Goal: Information Seeking & Learning: Learn about a topic

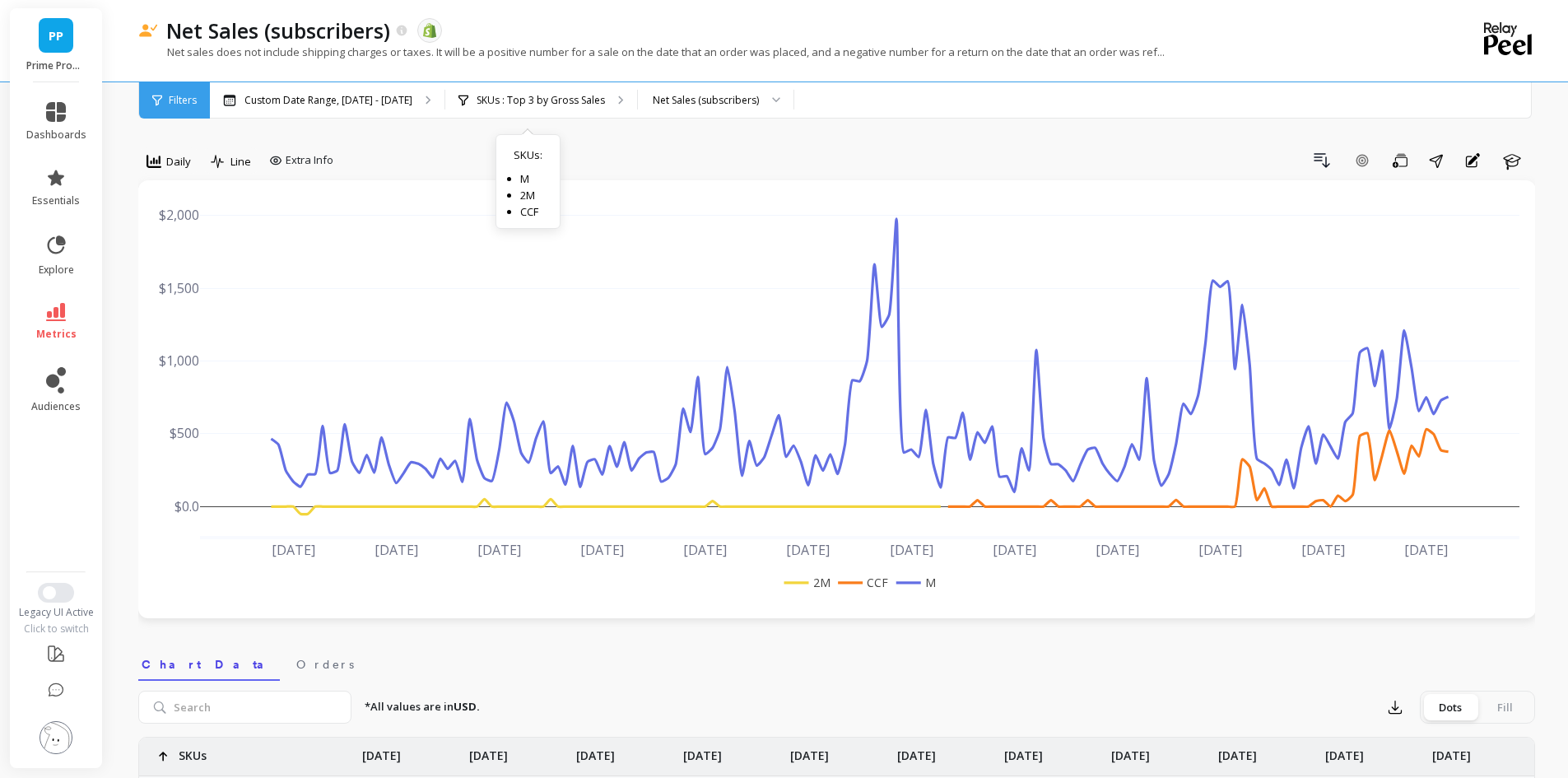
click at [594, 98] on div "SKUs : Top 3 by Gross Sales SKUs : M 2M CCF" at bounding box center [541, 100] width 192 height 36
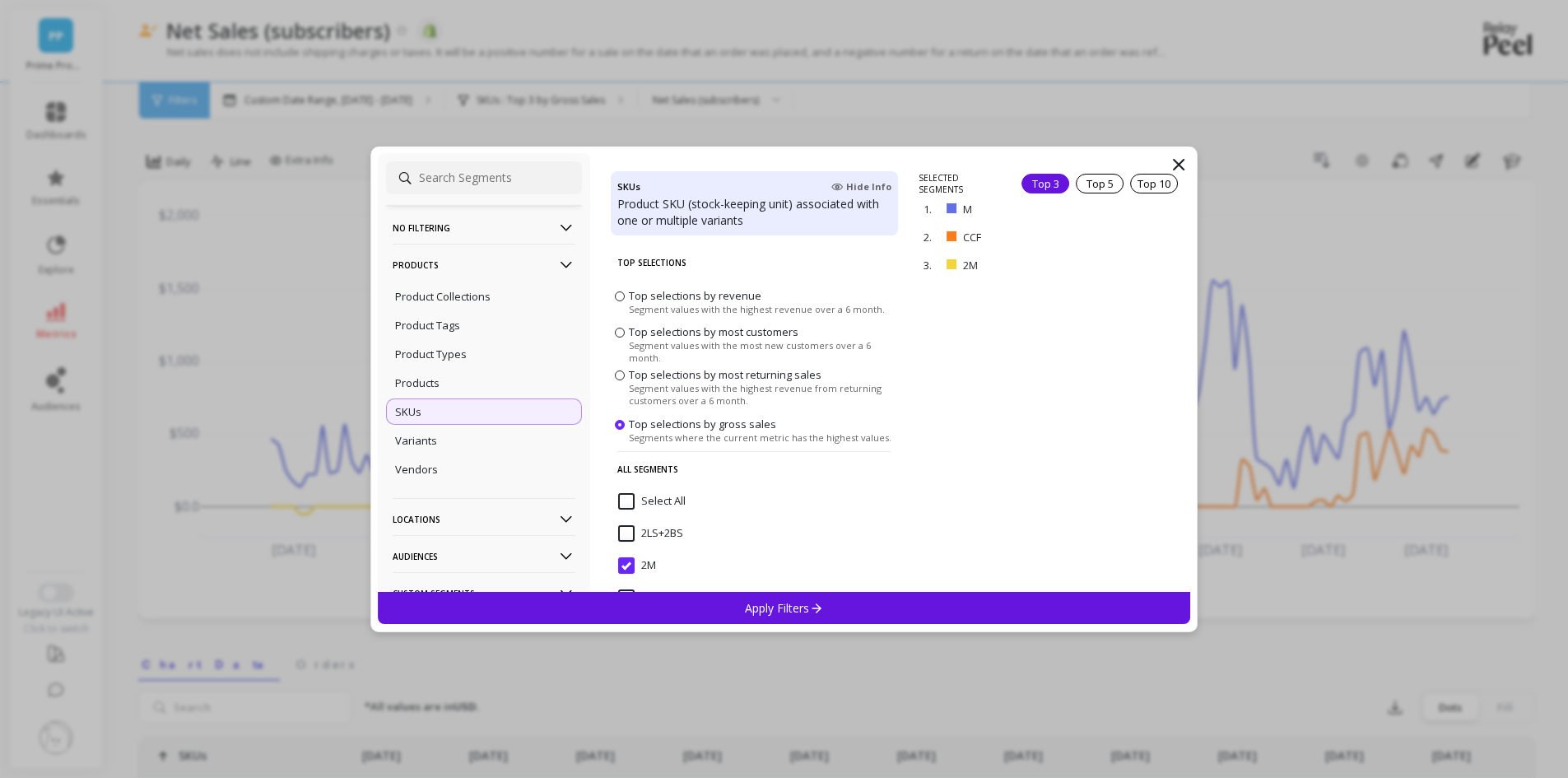
click at [474, 268] on p "Products" at bounding box center [483, 264] width 183 height 42
click at [473, 287] on p "Locations" at bounding box center [483, 302] width 183 height 42
click at [463, 350] on p "Audiences" at bounding box center [483, 339] width 183 height 42
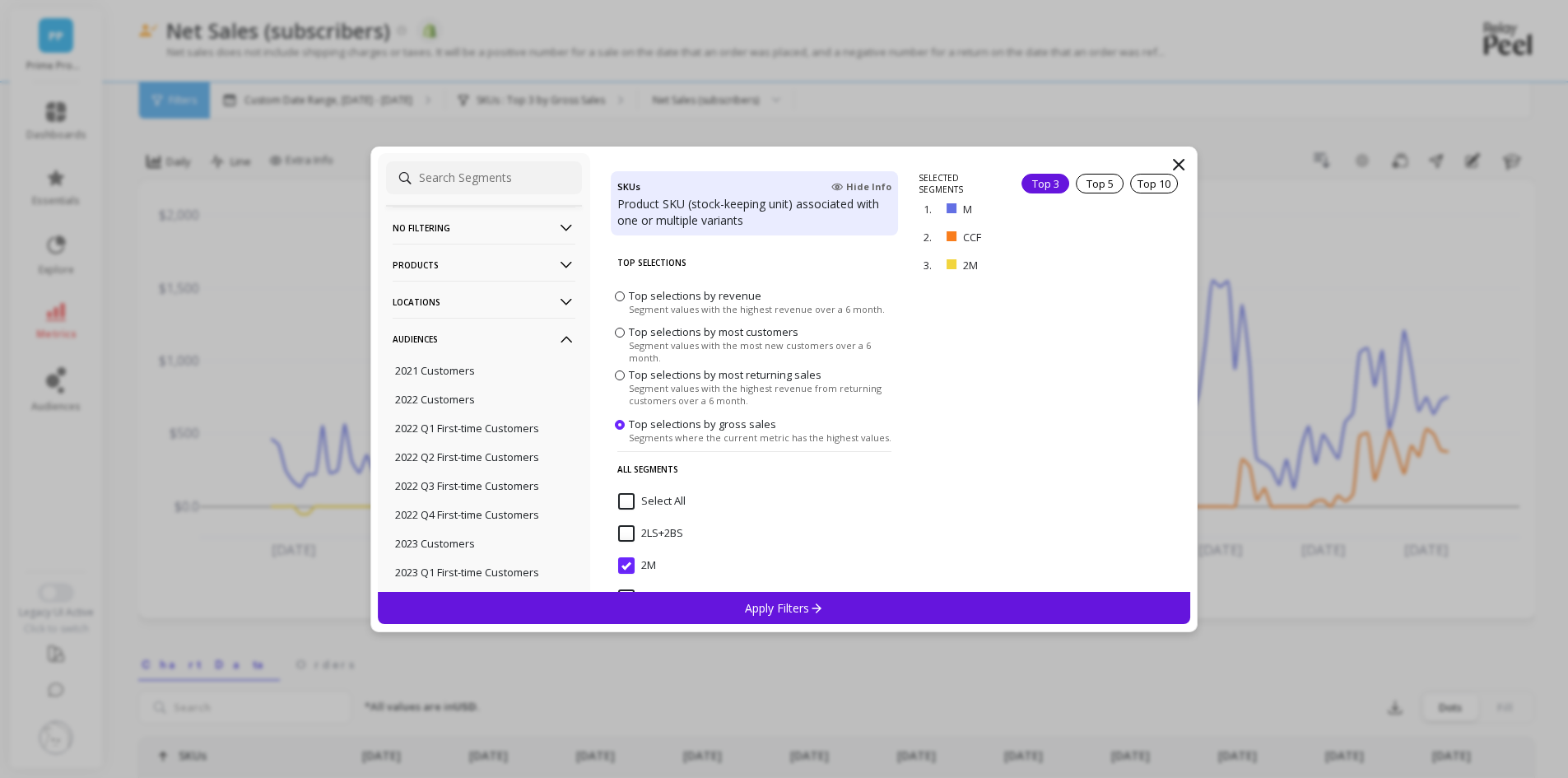
click at [466, 336] on p "Audiences" at bounding box center [483, 339] width 183 height 42
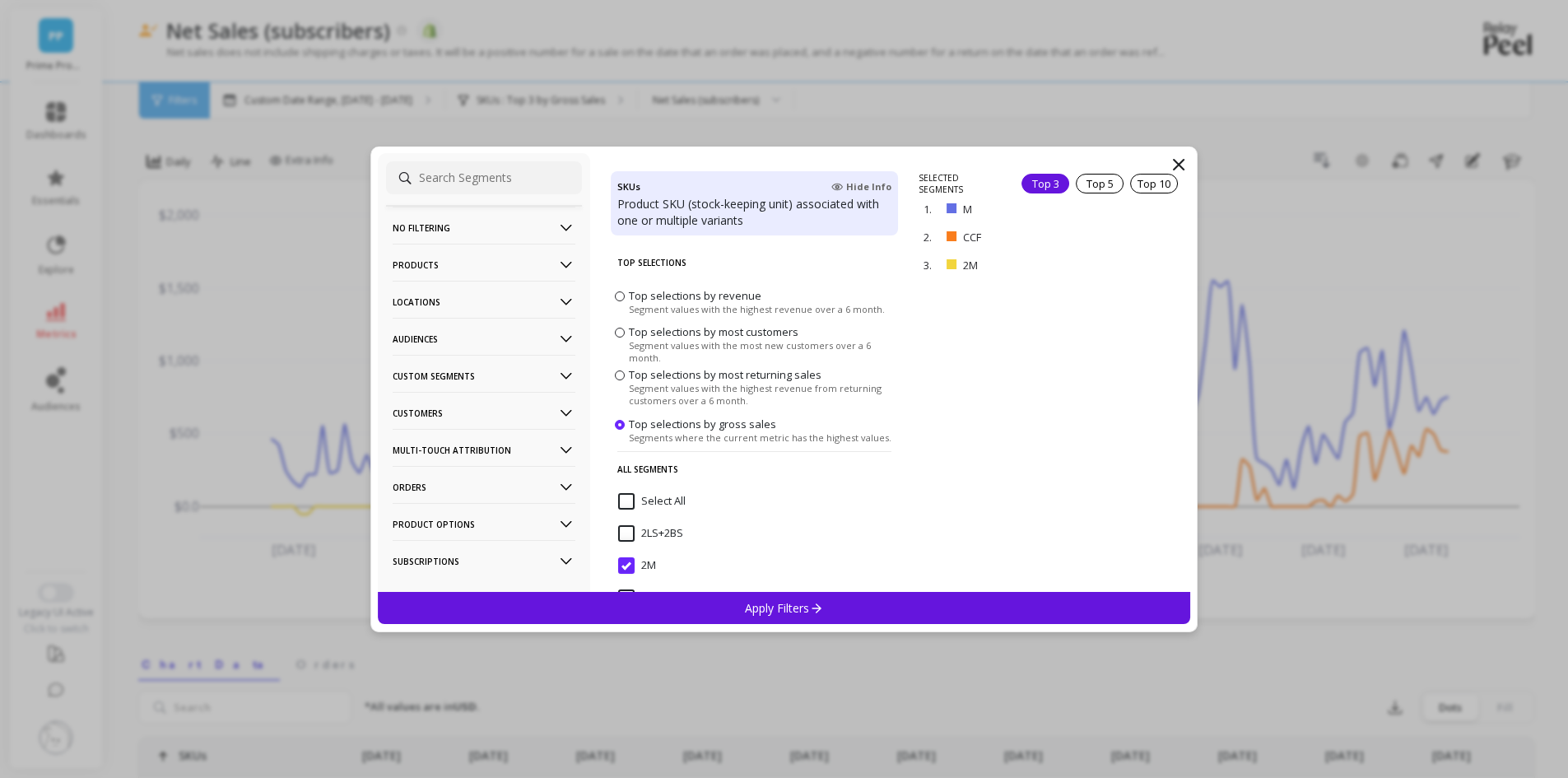
click at [466, 371] on p "Custom Segments" at bounding box center [483, 376] width 183 height 42
click at [453, 404] on p "Customers" at bounding box center [483, 413] width 183 height 42
click at [446, 449] on p "Customer Tags" at bounding box center [433, 444] width 75 height 15
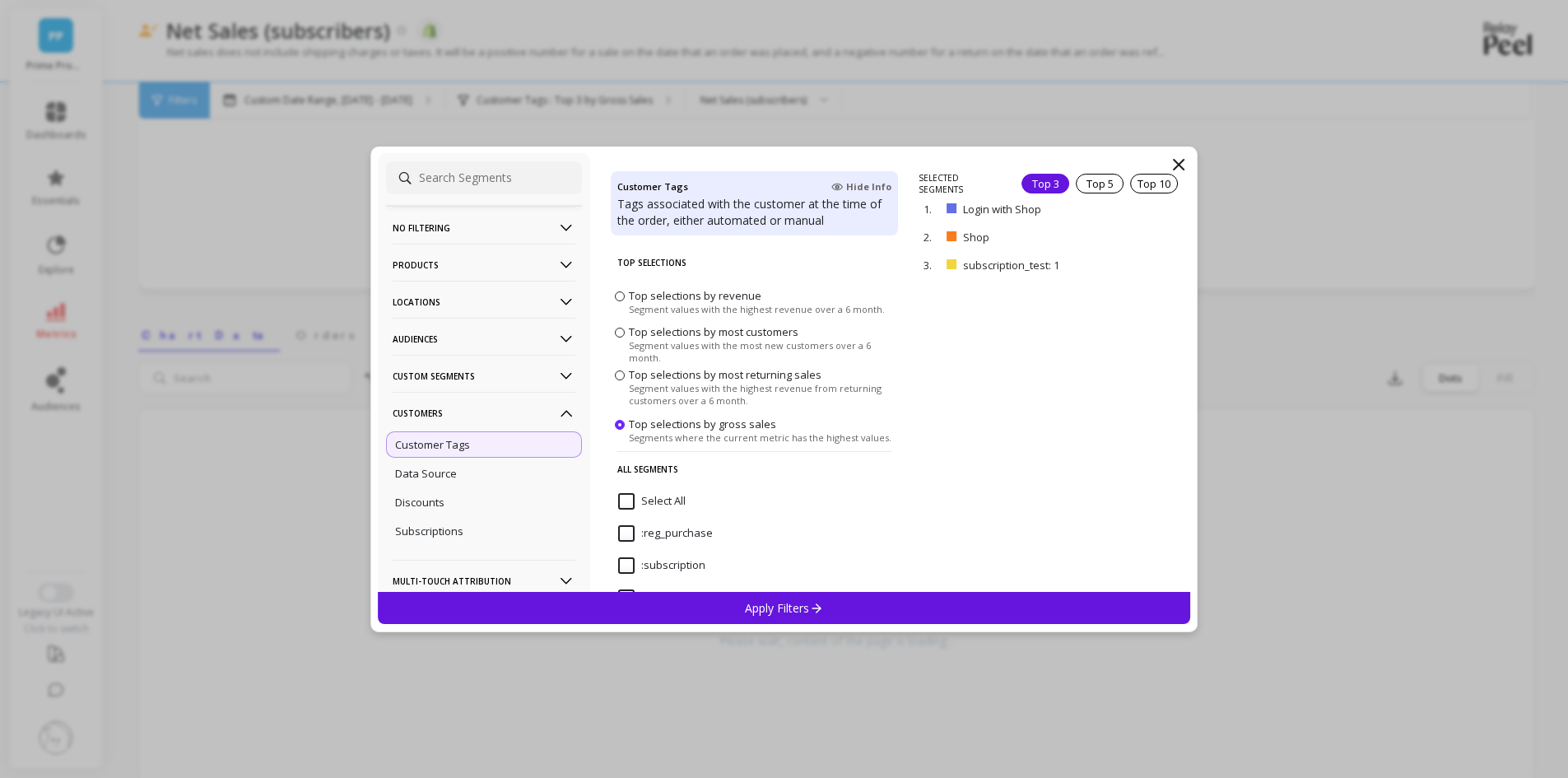
click at [1176, 157] on icon at bounding box center [1179, 165] width 20 height 20
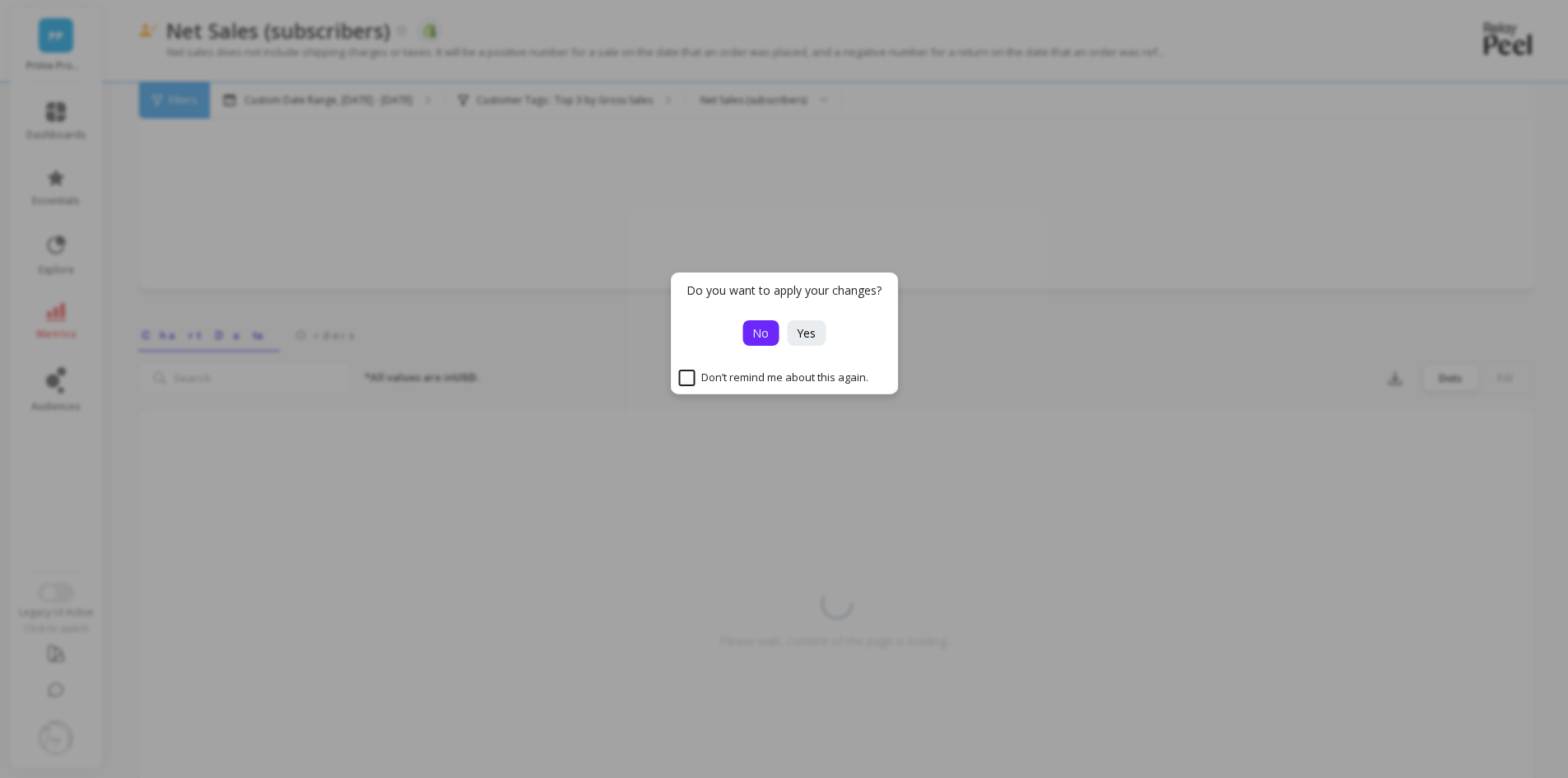
click at [764, 342] on button "No" at bounding box center [760, 333] width 36 height 26
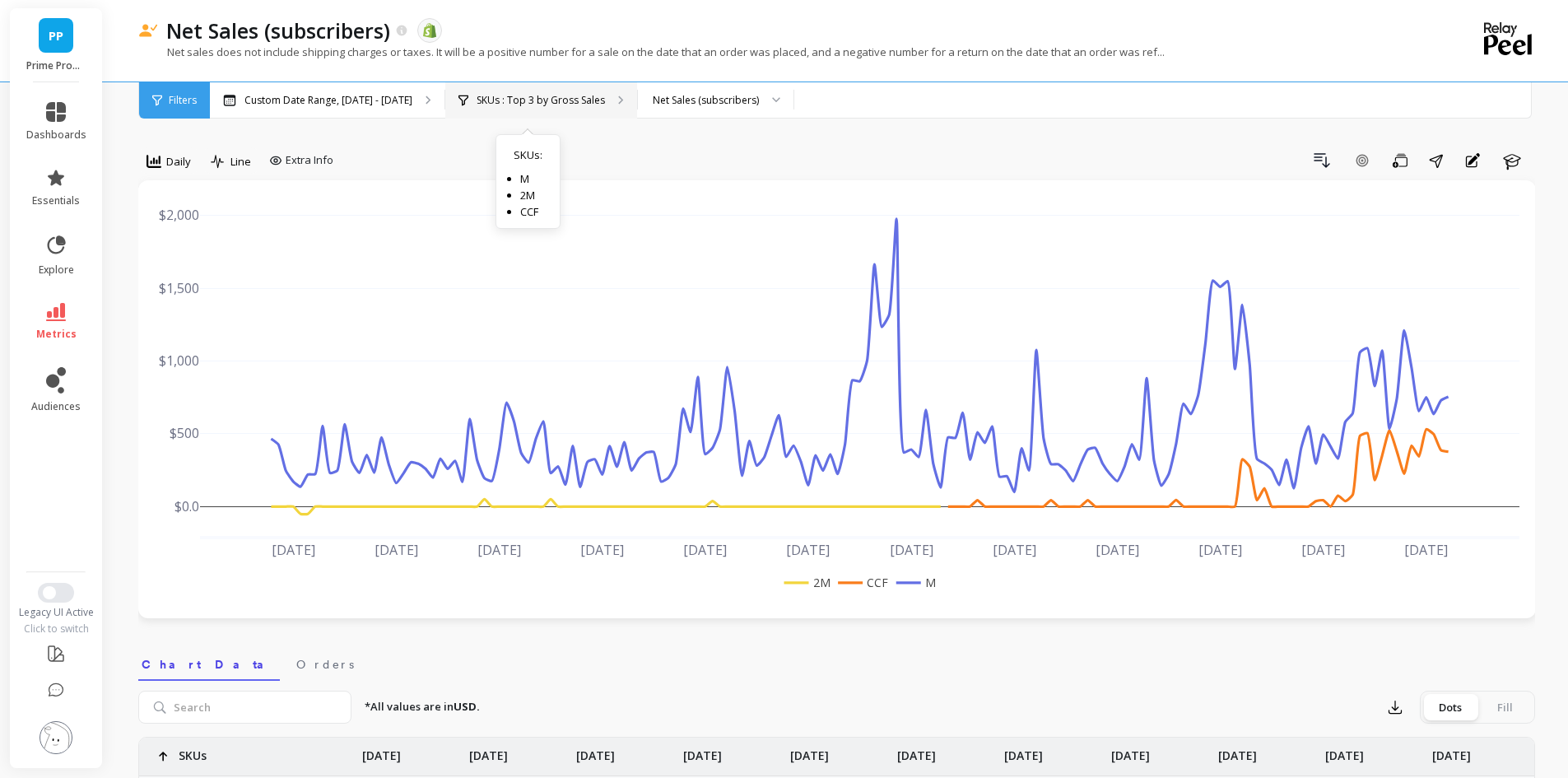
click at [598, 108] on div "SKUs : Top 3 by Gross Sales SKUs : M 2M CCF" at bounding box center [541, 100] width 192 height 36
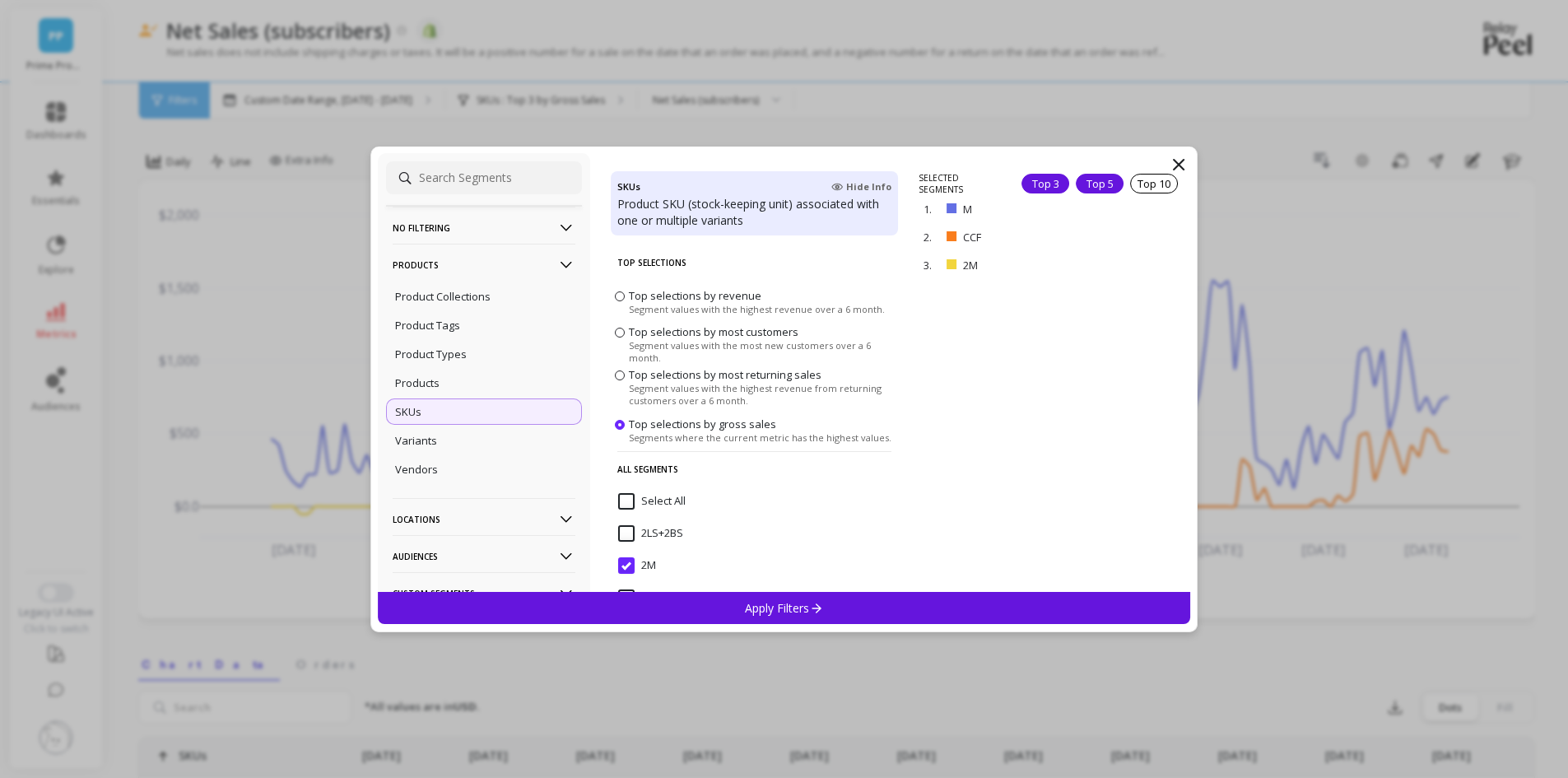
click at [1092, 184] on div "Top 5" at bounding box center [1099, 183] width 48 height 20
click at [1130, 180] on div "Top 10" at bounding box center [1154, 183] width 48 height 20
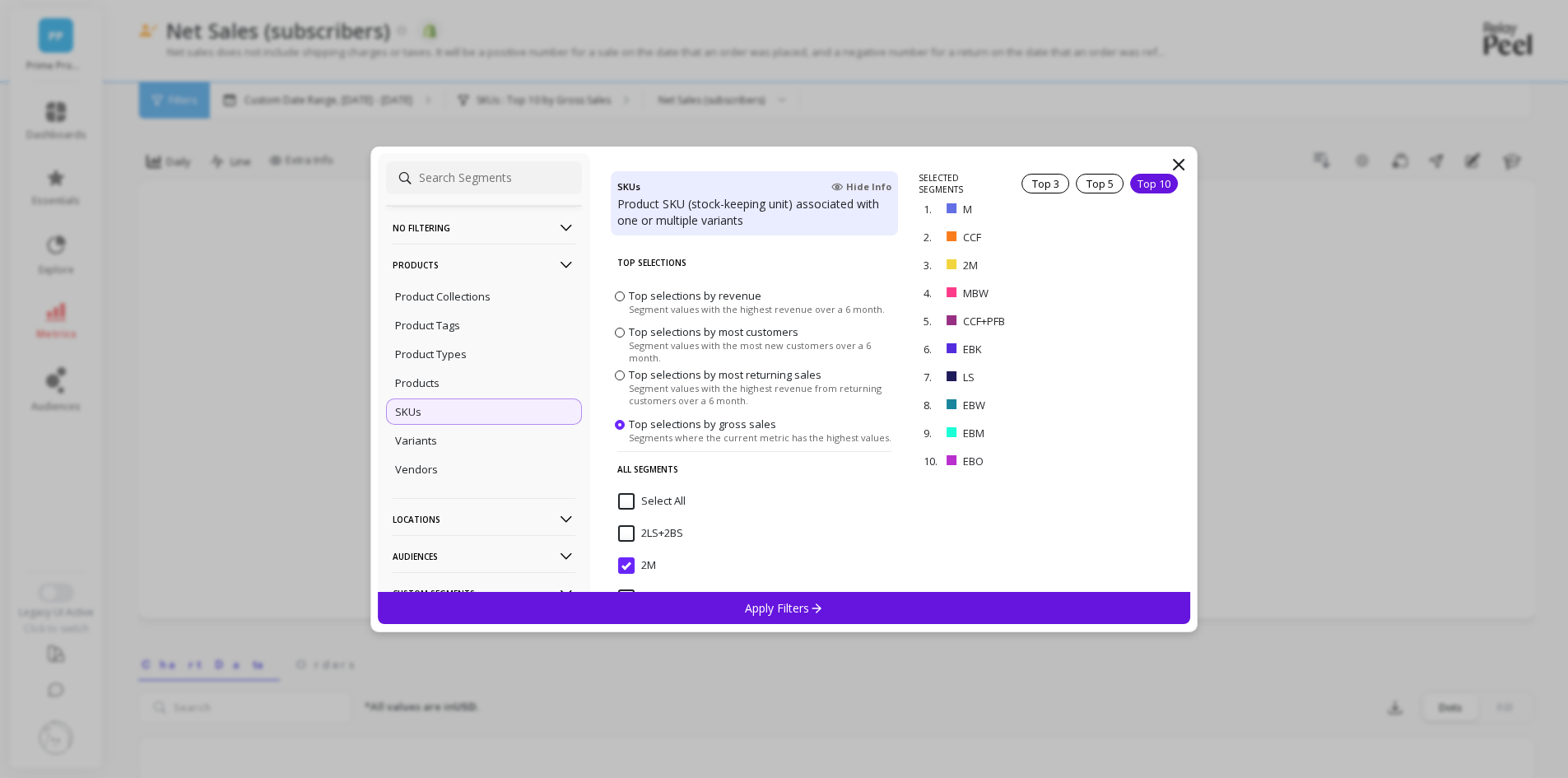
click at [717, 608] on div "Apply Filters" at bounding box center [784, 608] width 814 height 33
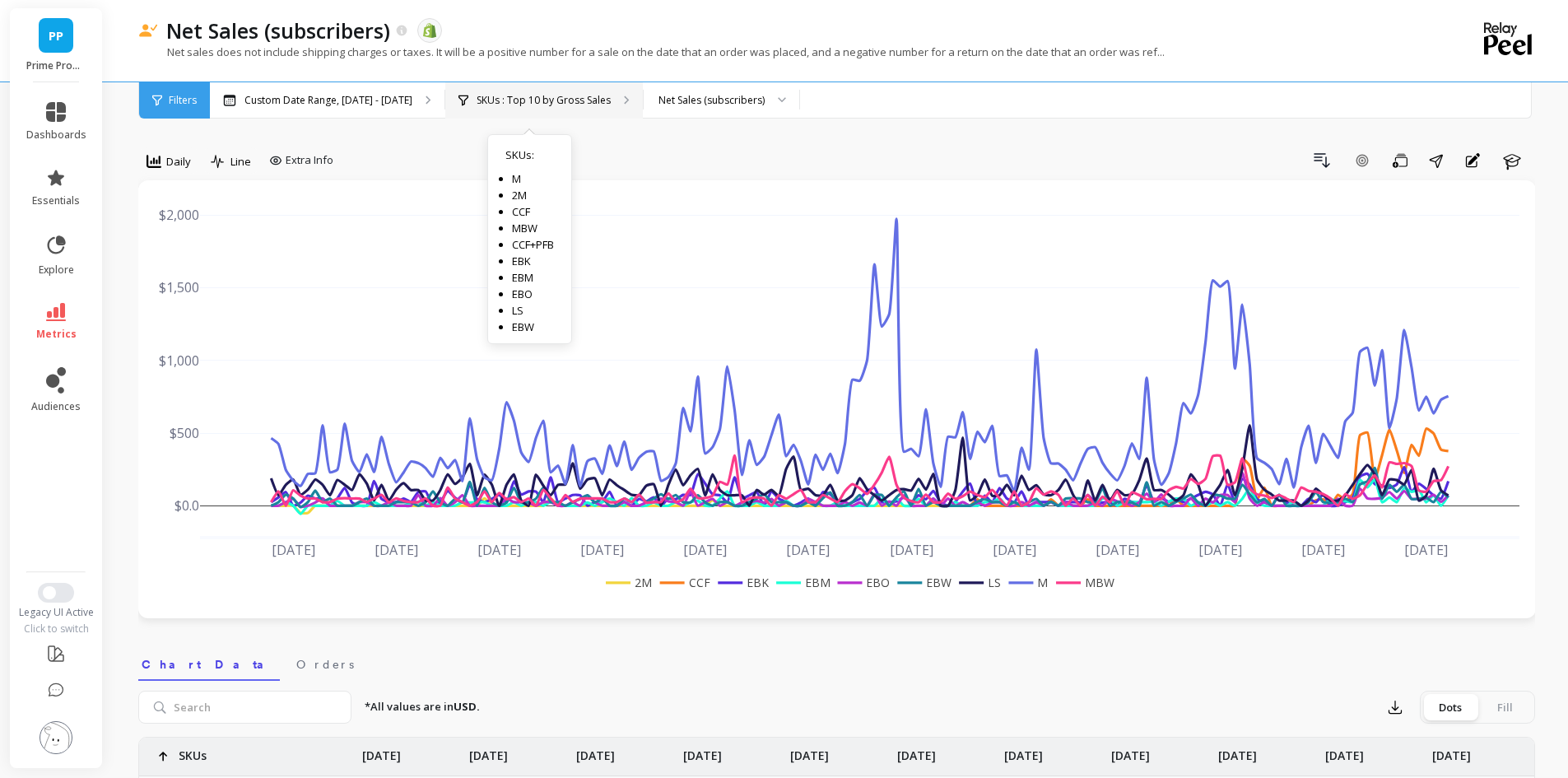
click at [528, 89] on div "SKUs : Top 10 by Gross Sales SKUs : M 2M CCF MBW CCF+PFB EBK EBM EBO LS EBW" at bounding box center [544, 100] width 198 height 36
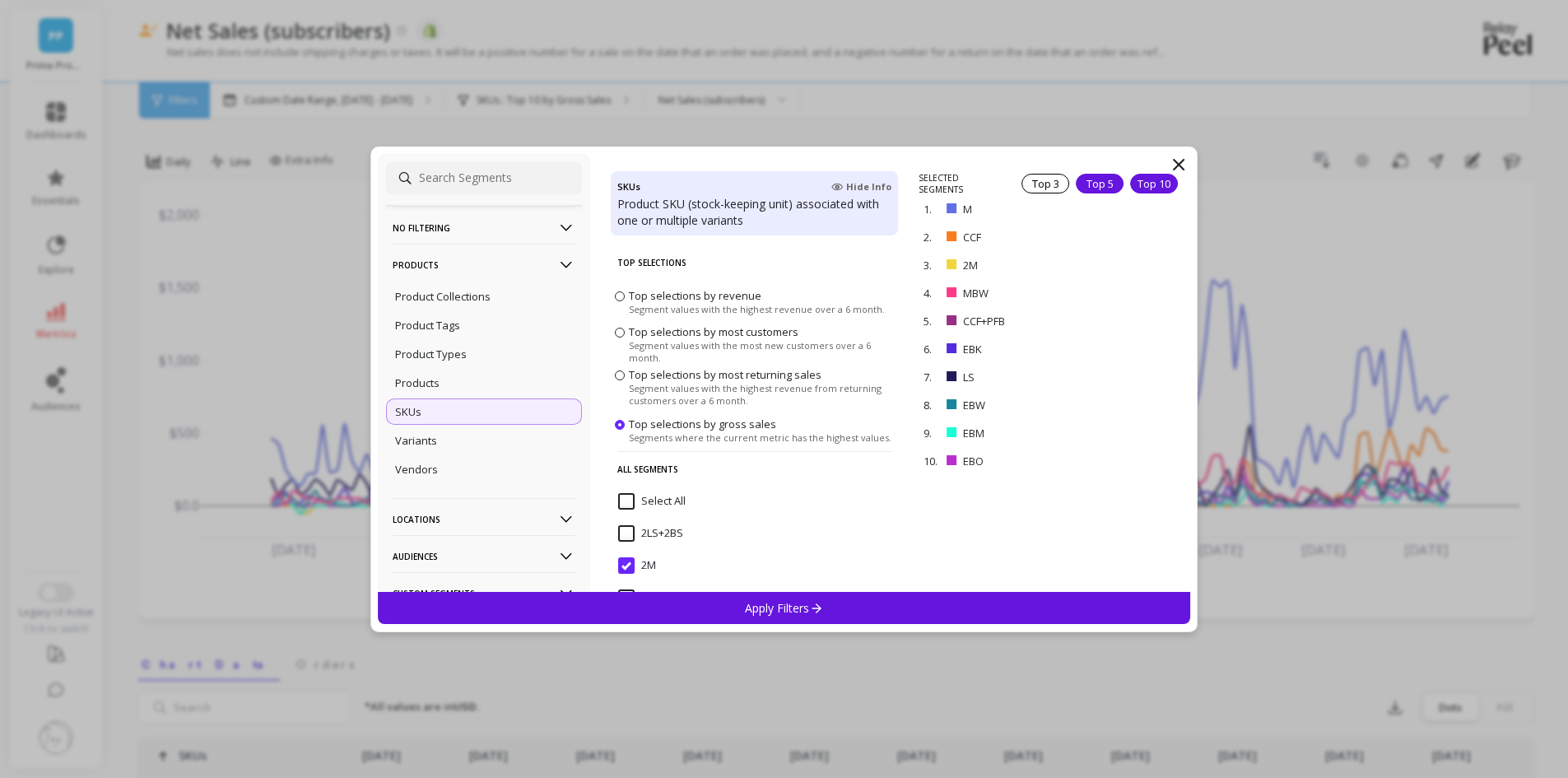
click at [1088, 190] on div "Top 5" at bounding box center [1099, 183] width 48 height 20
click at [832, 606] on div "Apply Filters" at bounding box center [784, 608] width 814 height 33
